Goal: Information Seeking & Learning: Learn about a topic

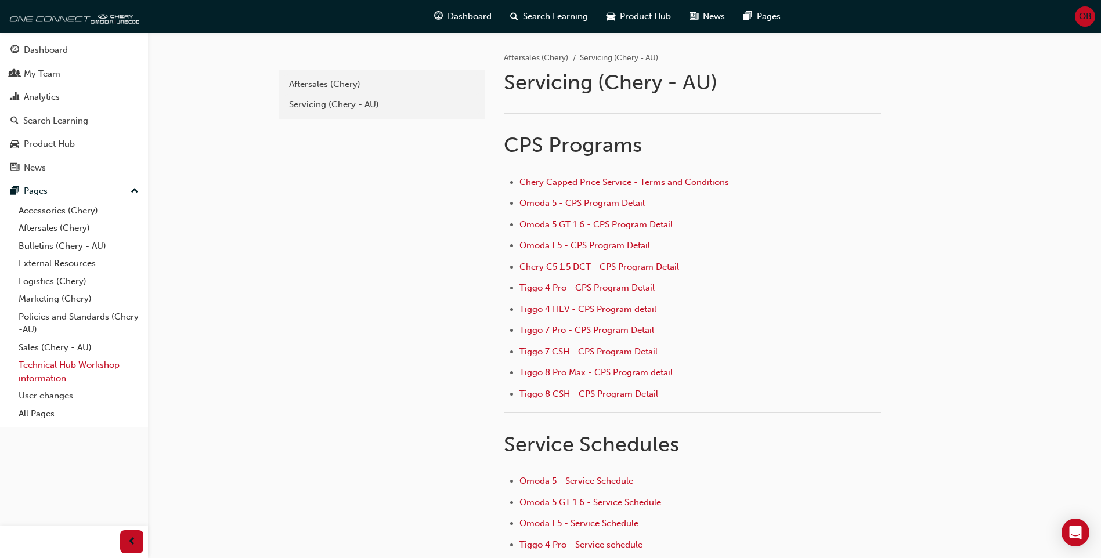
click at [89, 368] on link "Technical Hub Workshop information" at bounding box center [78, 371] width 129 height 31
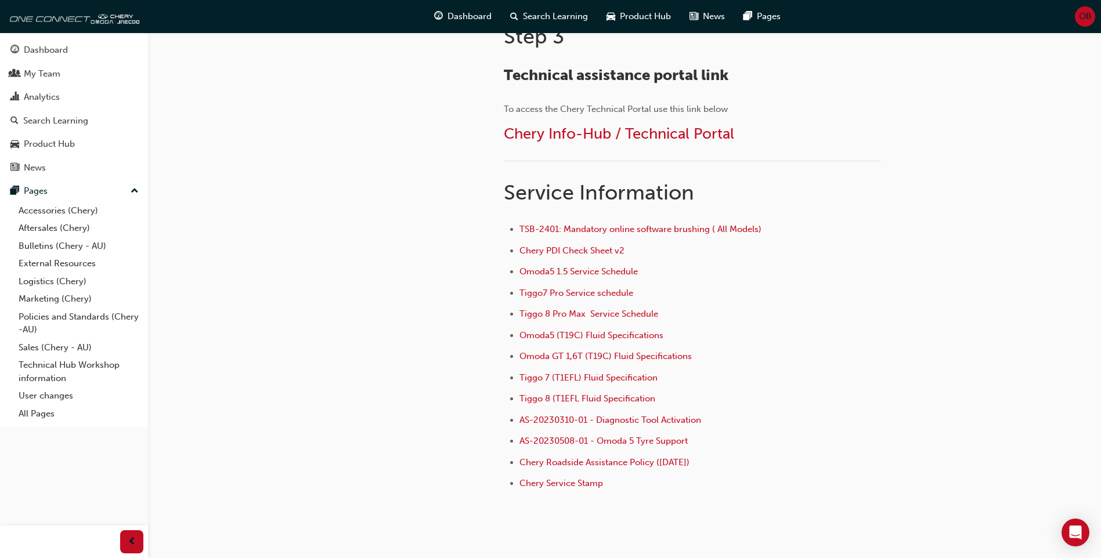
scroll to position [555, 0]
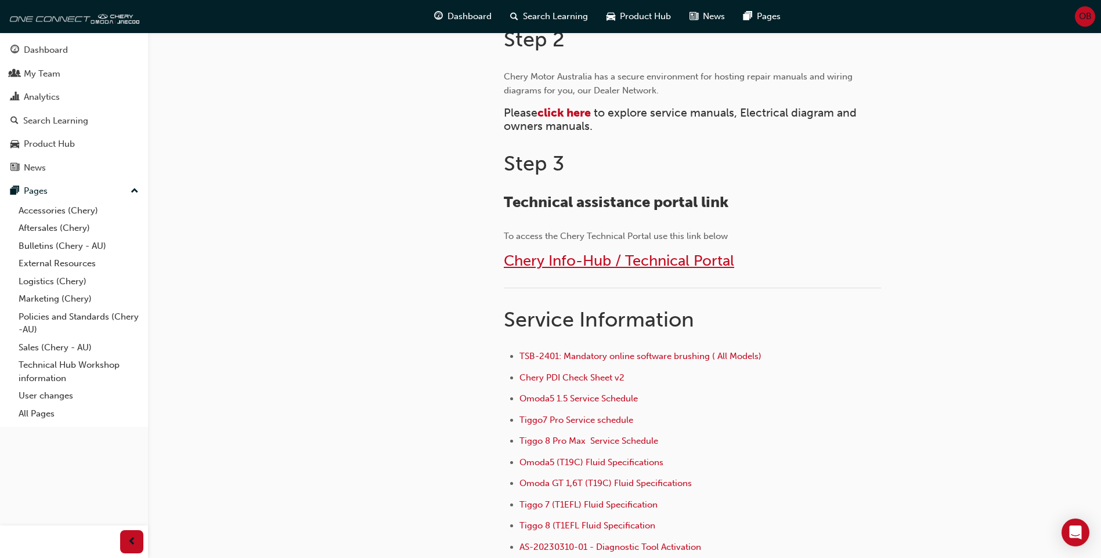
click at [591, 258] on span "Chery Info-Hub / Technical Portal" at bounding box center [619, 261] width 230 height 18
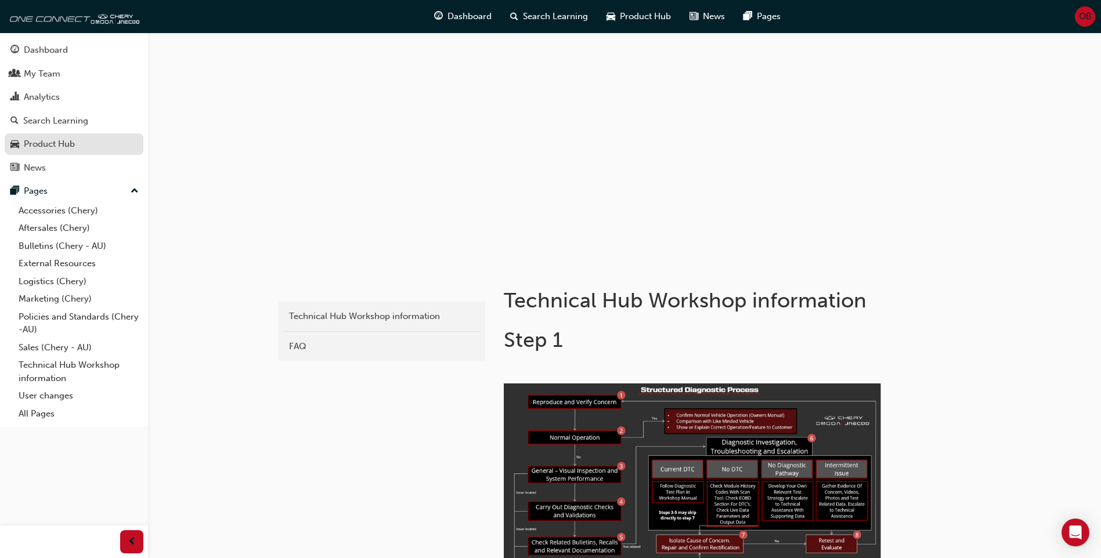
click at [98, 145] on div "Product Hub" at bounding box center [73, 144] width 127 height 15
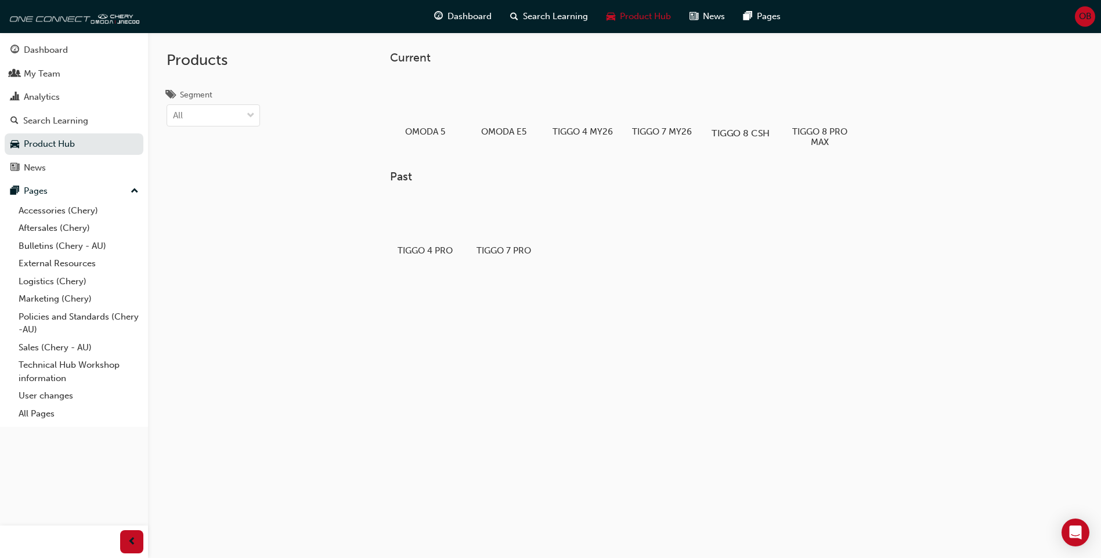
click at [741, 92] on div at bounding box center [741, 100] width 64 height 46
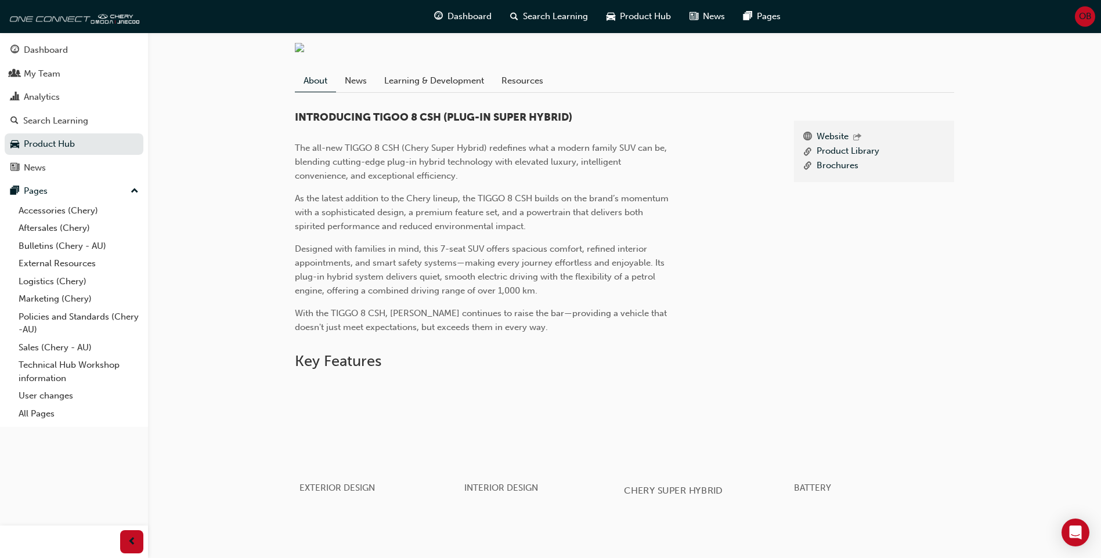
scroll to position [263, 0]
click at [850, 159] on link "Product Library" at bounding box center [848, 152] width 63 height 15
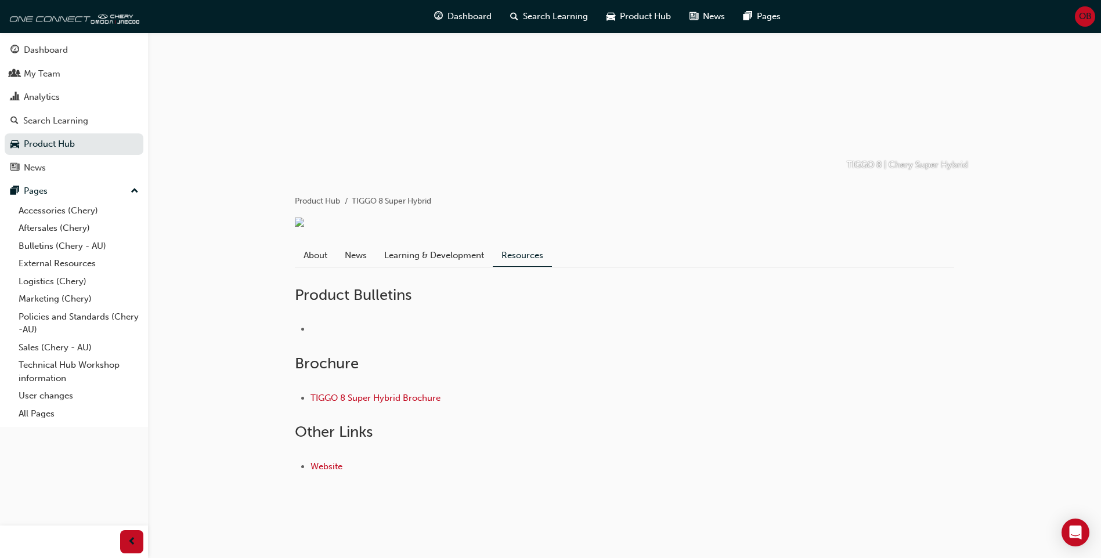
scroll to position [97, 0]
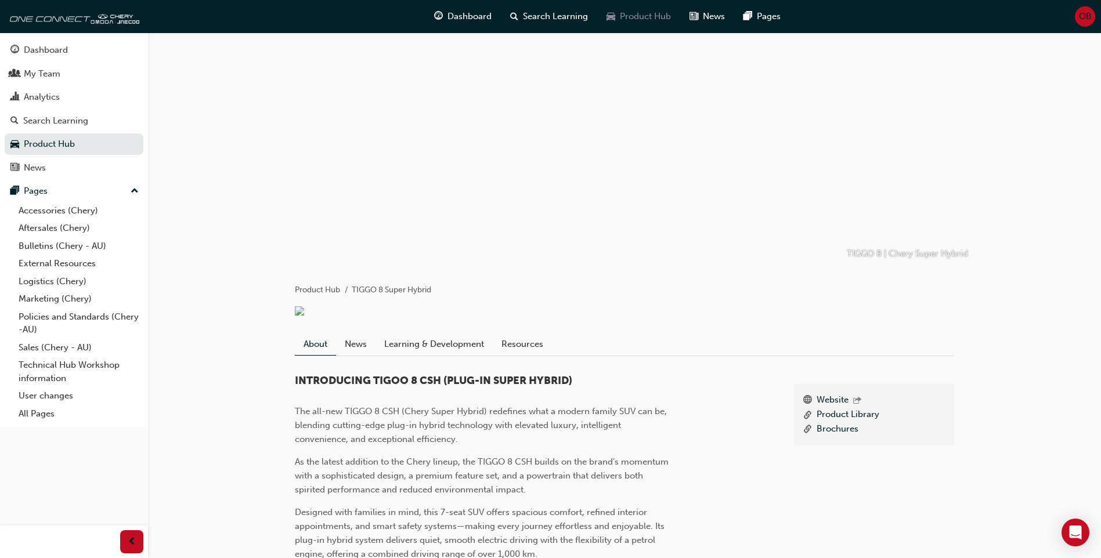
click at [650, 11] on span "Product Hub" at bounding box center [645, 16] width 51 height 13
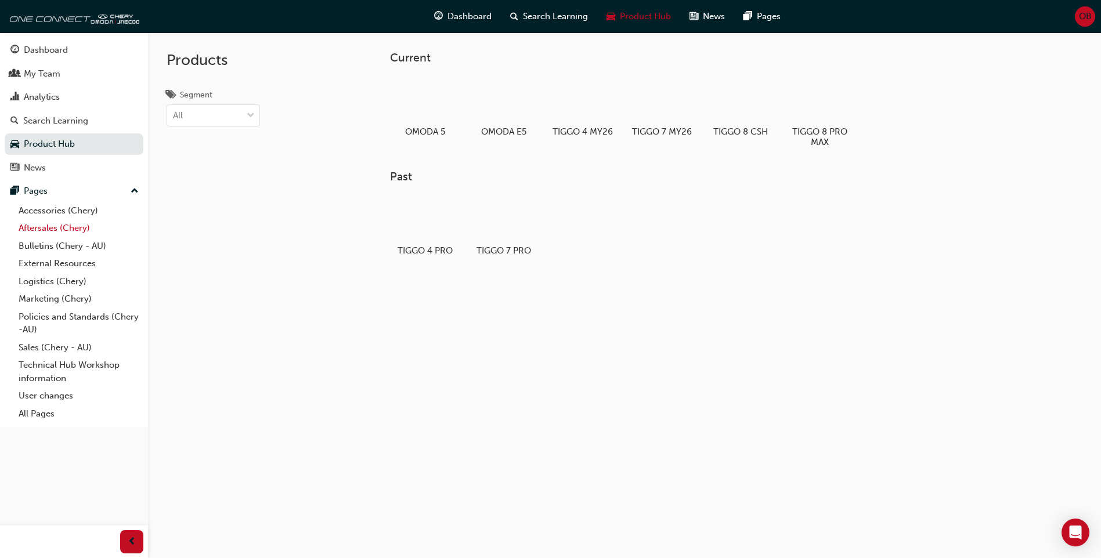
click at [75, 228] on link "Aftersales (Chery)" at bounding box center [78, 228] width 129 height 18
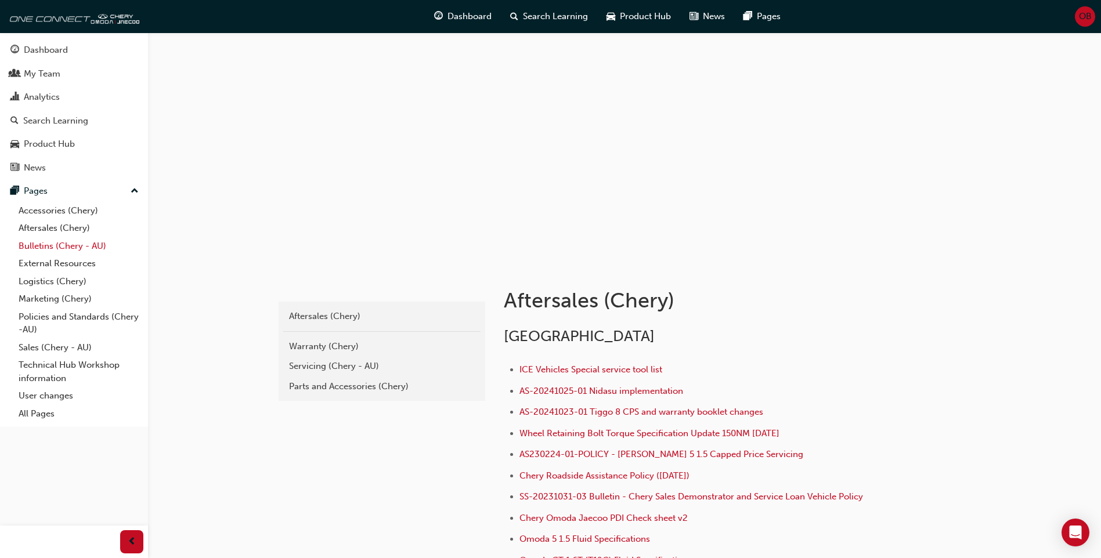
click at [56, 247] on link "Bulletins (Chery - AU)" at bounding box center [78, 246] width 129 height 18
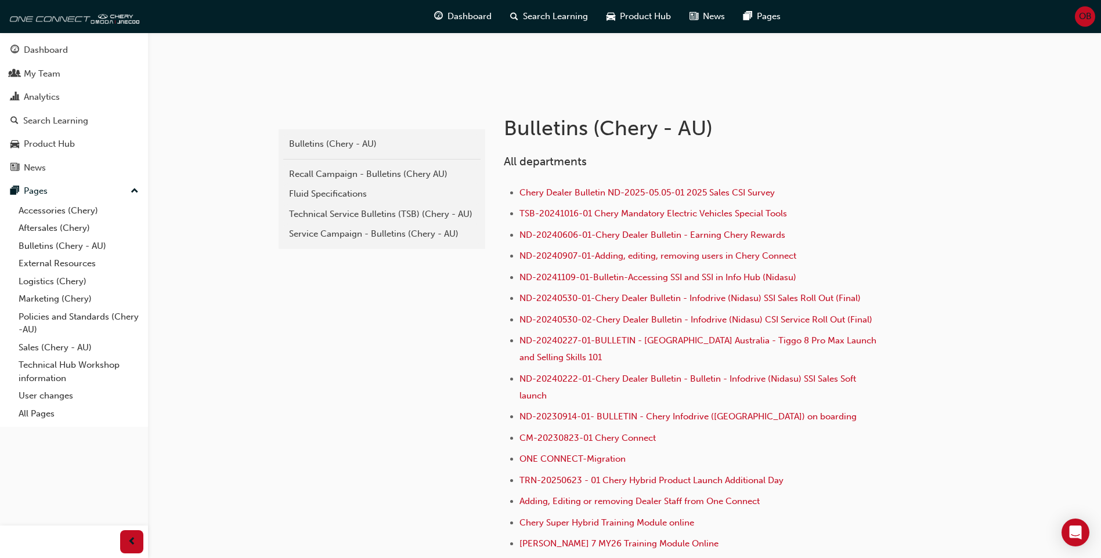
scroll to position [174, 0]
click at [396, 211] on div "Technical Service Bulletins (TSB) (Chery - AU)" at bounding box center [382, 212] width 186 height 13
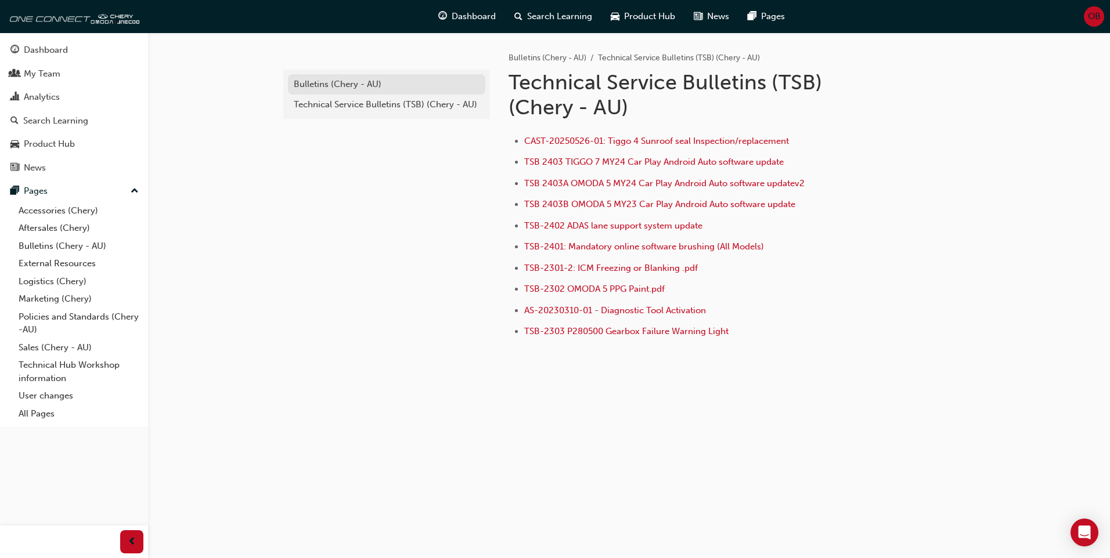
click at [325, 85] on div "Bulletins (Chery - AU)" at bounding box center [387, 84] width 186 height 13
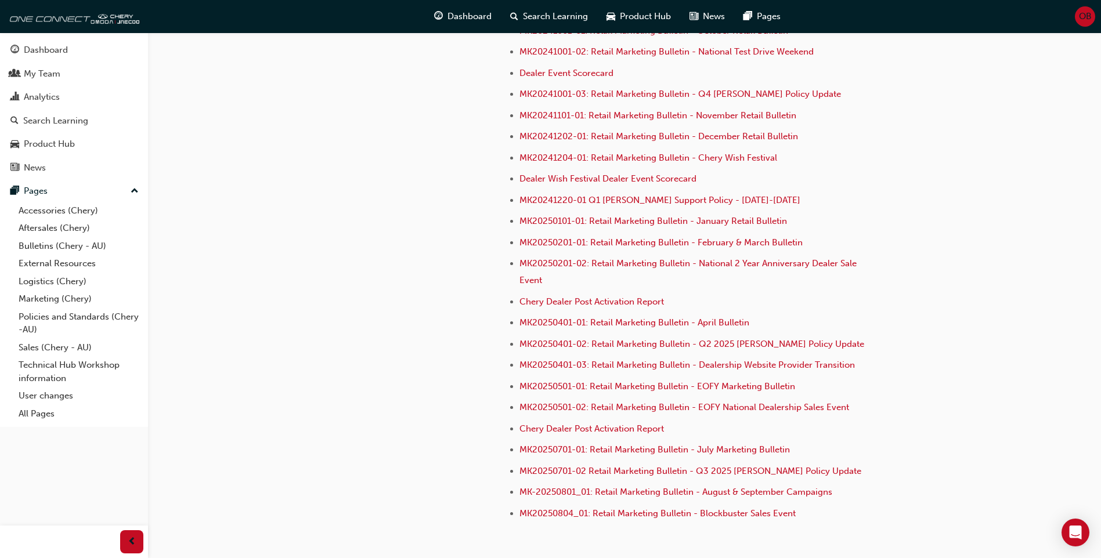
scroll to position [3291, 0]
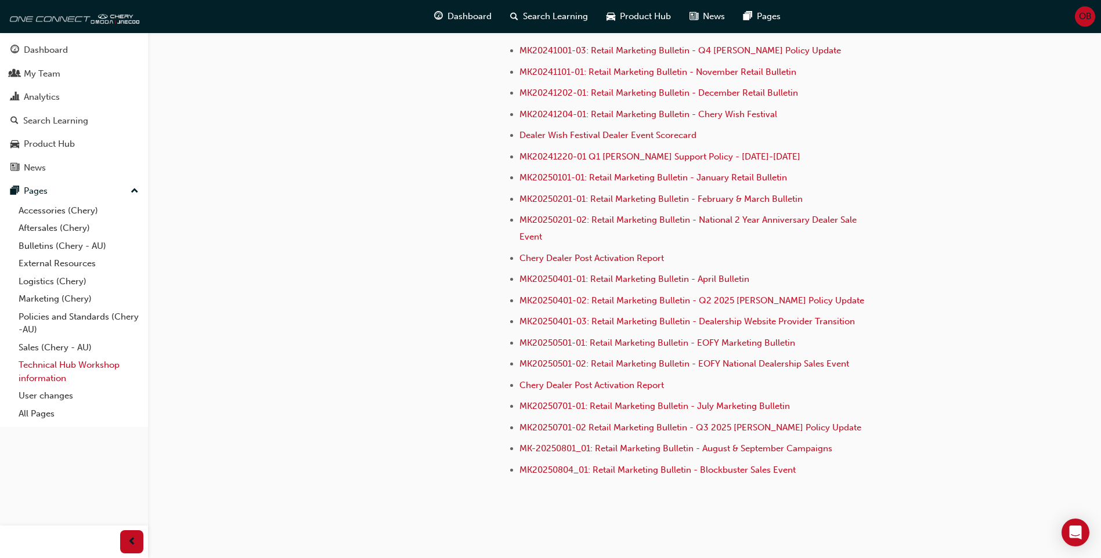
click at [110, 366] on link "Technical Hub Workshop information" at bounding box center [78, 371] width 129 height 31
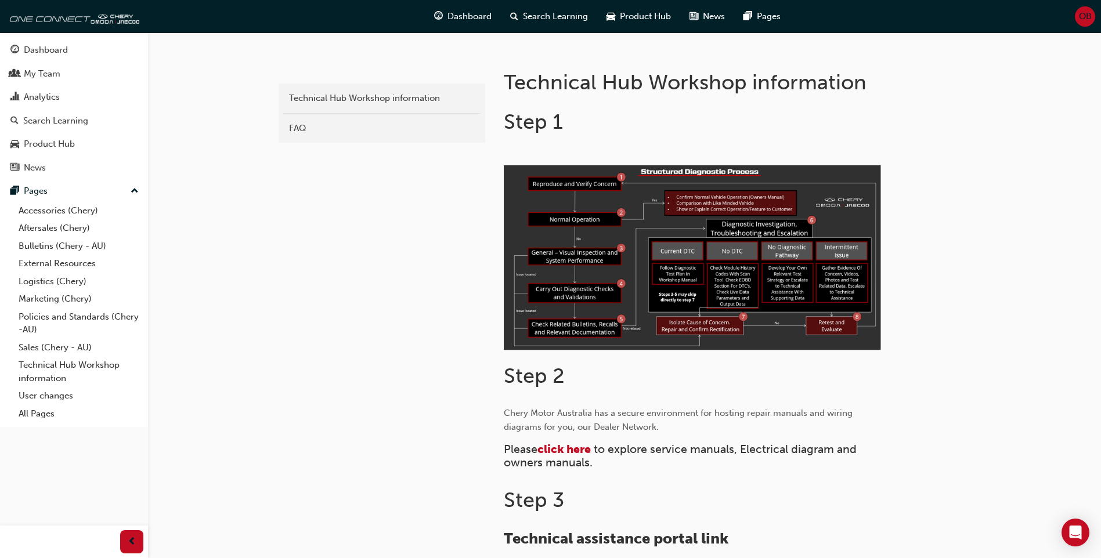
scroll to position [290, 0]
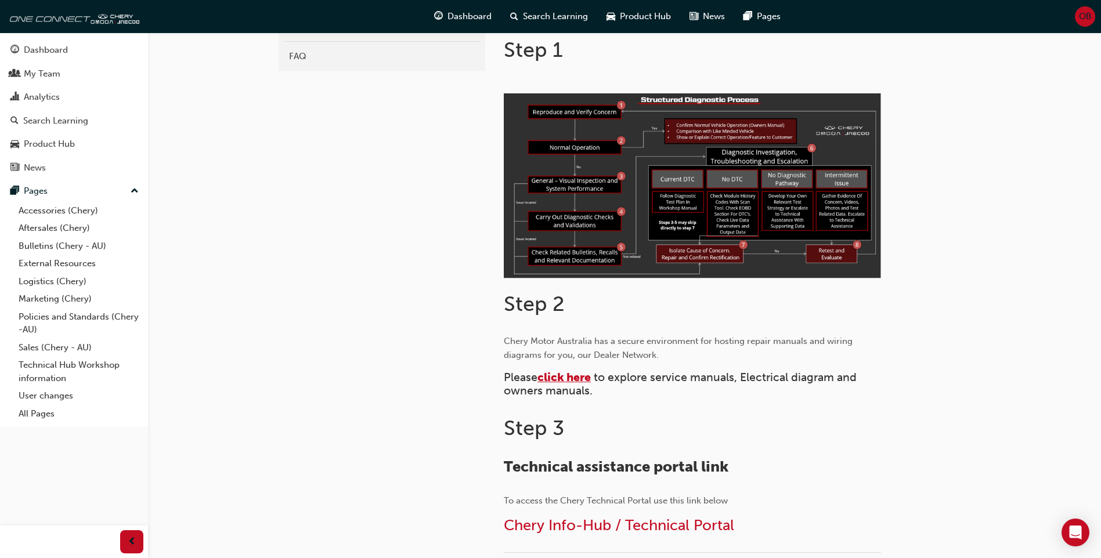
click at [555, 378] on span "click here" at bounding box center [564, 377] width 53 height 13
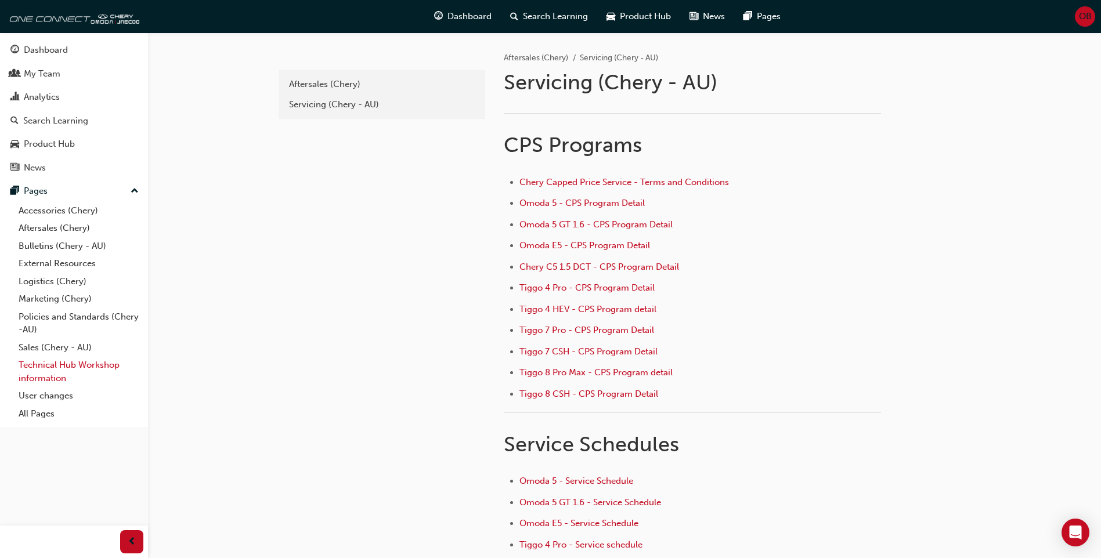
click at [96, 365] on link "Technical Hub Workshop information" at bounding box center [78, 371] width 129 height 31
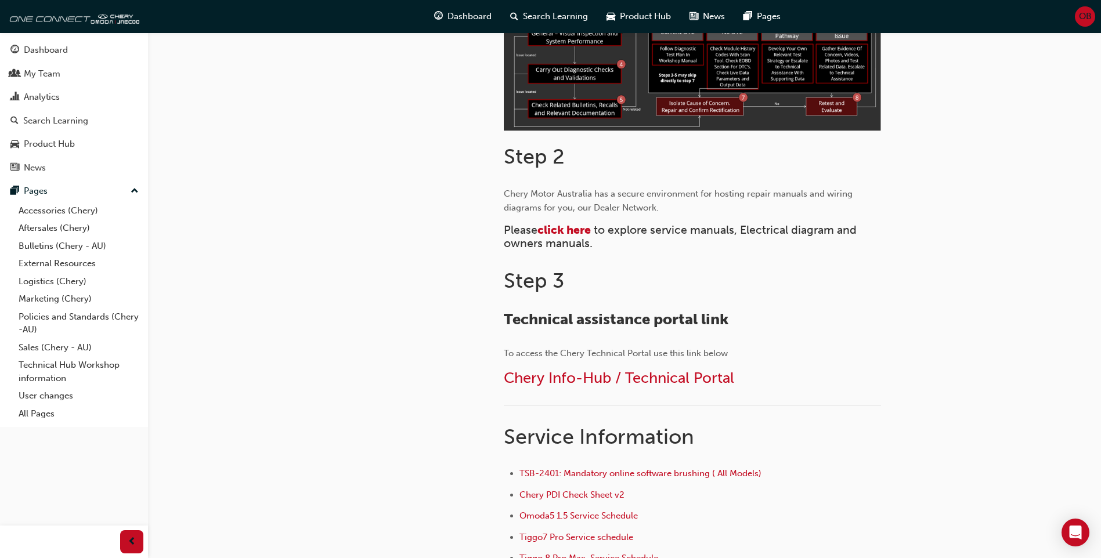
scroll to position [464, 0]
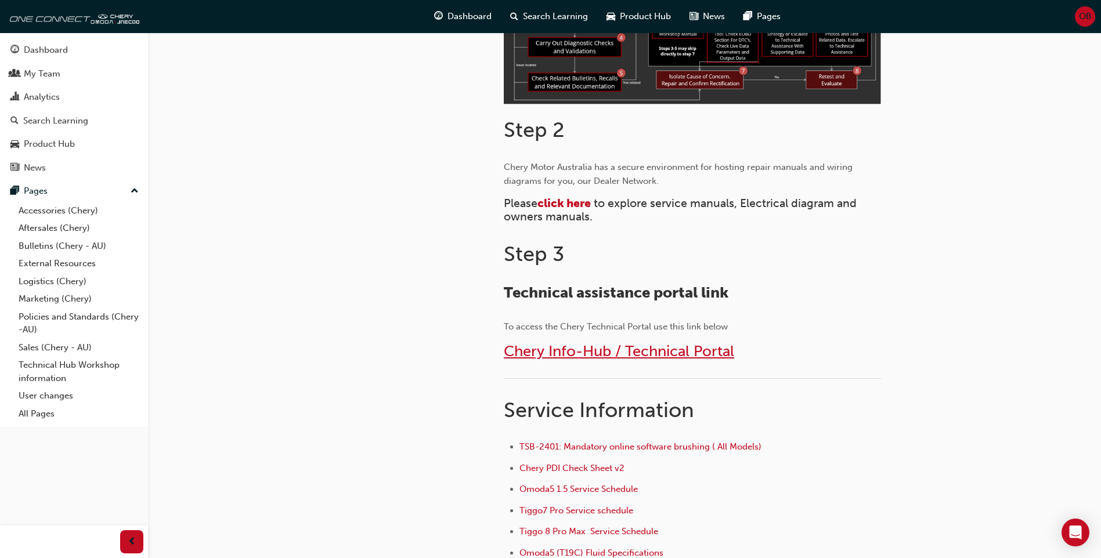
click at [538, 347] on span "Chery Info-Hub / Technical Portal" at bounding box center [619, 351] width 230 height 18
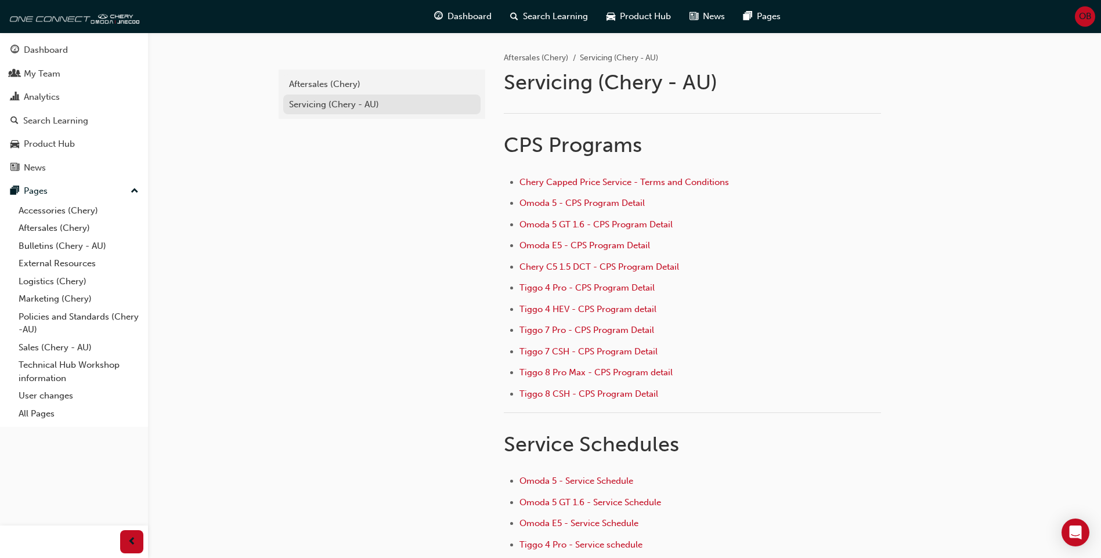
click at [365, 104] on div "Servicing (Chery - AU)" at bounding box center [382, 104] width 186 height 13
click at [78, 370] on link "Technical Hub Workshop information" at bounding box center [78, 371] width 129 height 31
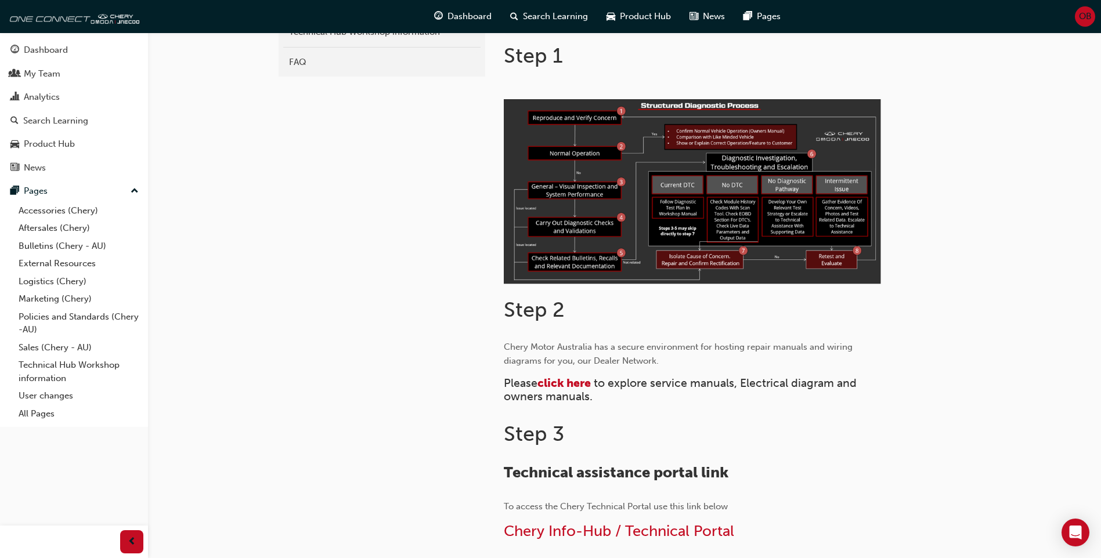
scroll to position [290, 0]
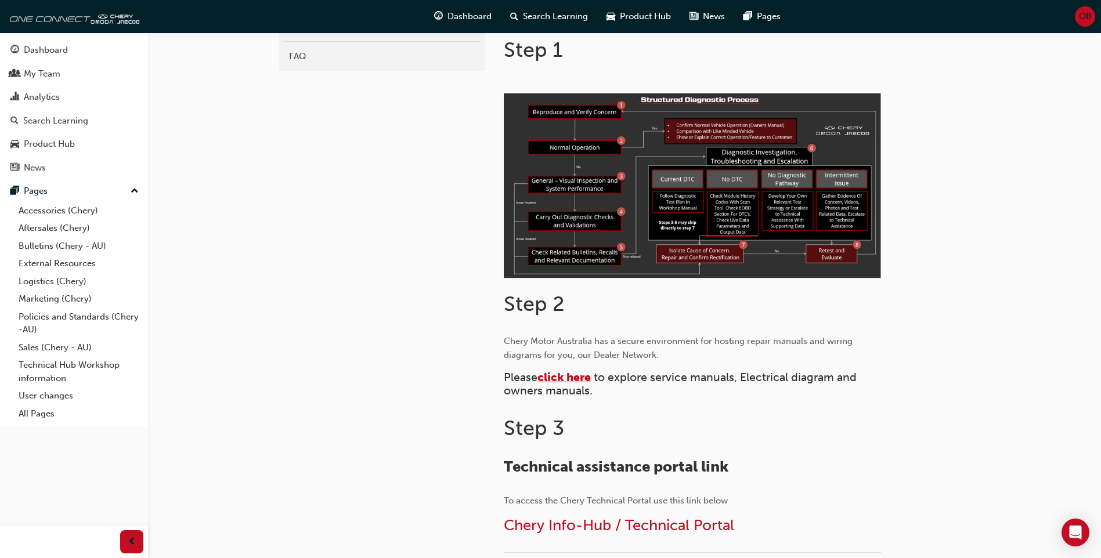
click at [571, 376] on span "click here" at bounding box center [564, 377] width 53 height 13
